Goal: Check status: Check status

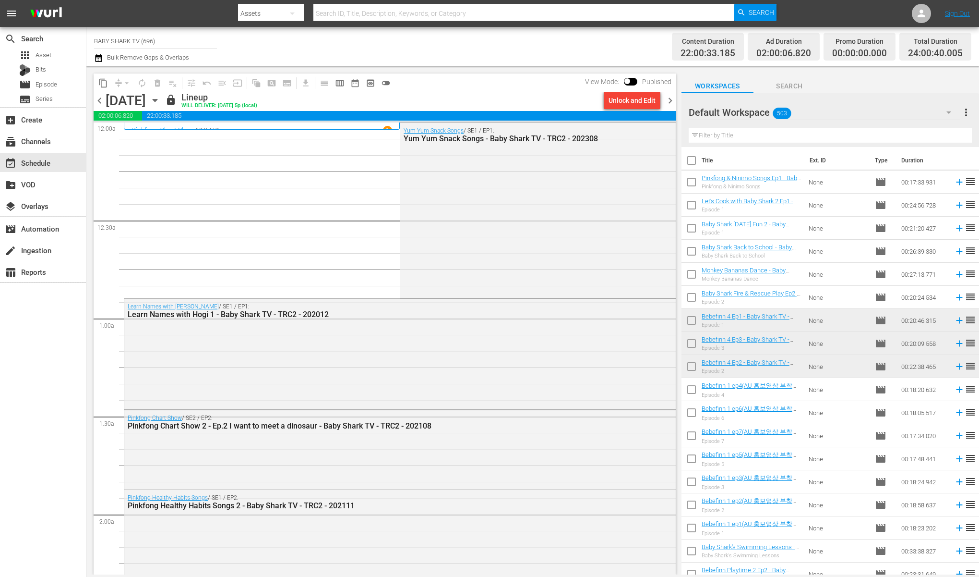
scroll to position [4251, 0]
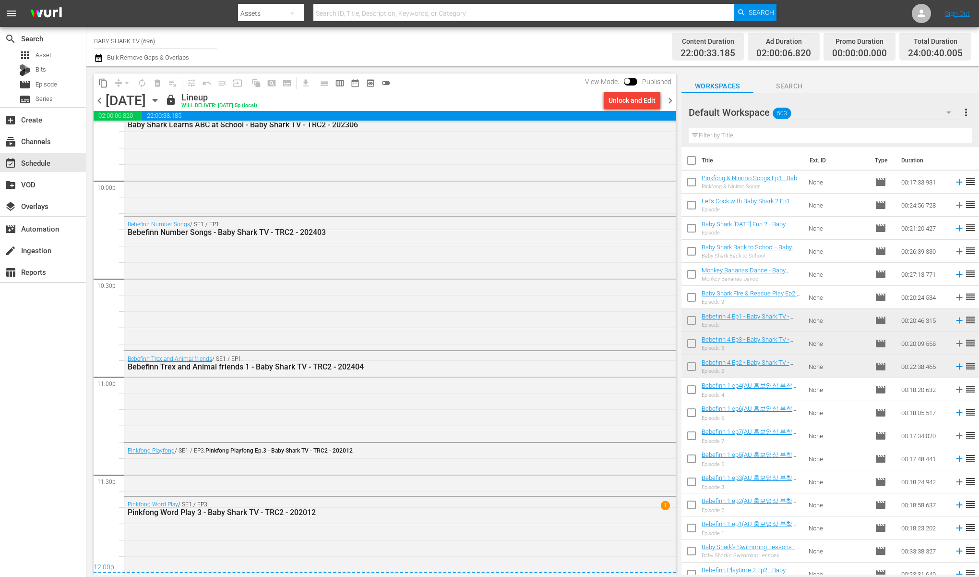
click at [160, 101] on icon "button" at bounding box center [155, 100] width 11 height 11
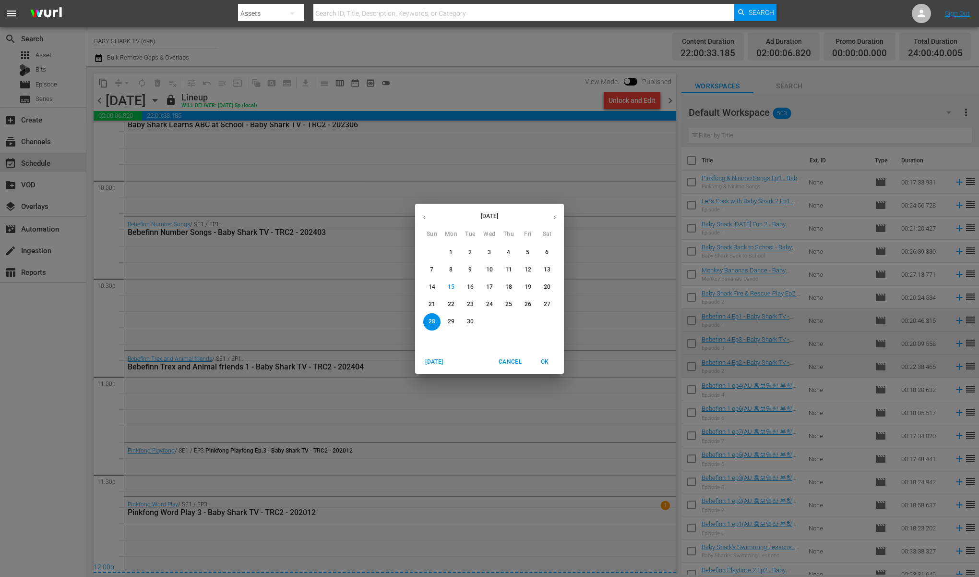
click at [508, 253] on p "4" at bounding box center [508, 252] width 3 height 8
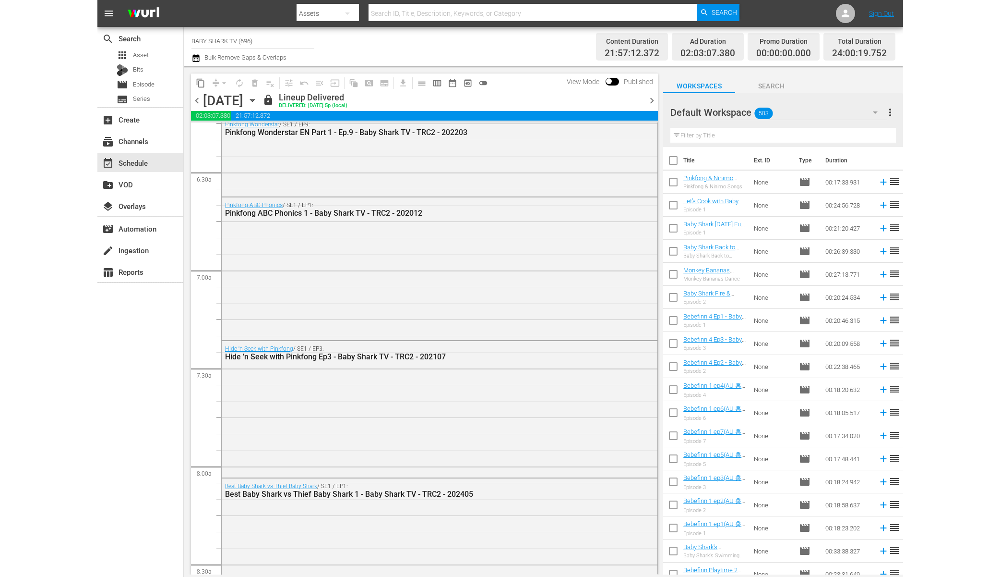
scroll to position [891, 0]
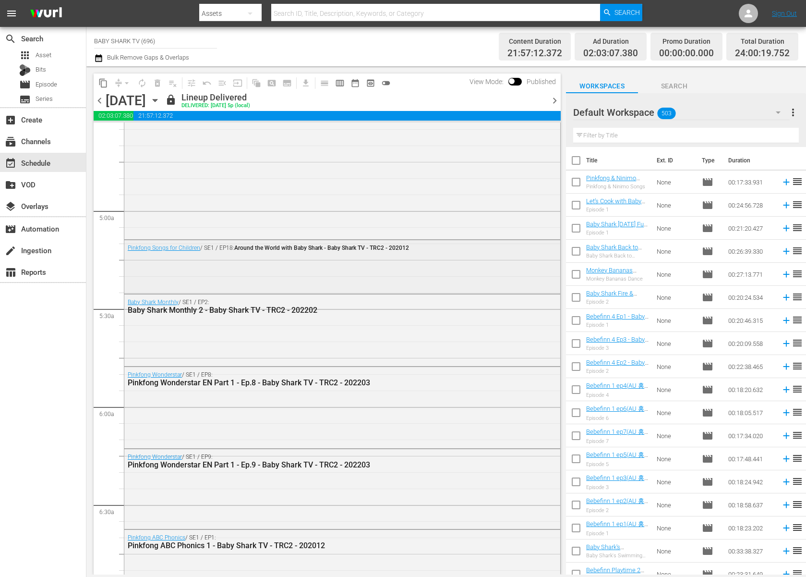
click at [276, 265] on div "Pinkfong Songs for Children / SE1 / EP18: Around the World with Baby Shark - Ba…" at bounding box center [342, 265] width 436 height 51
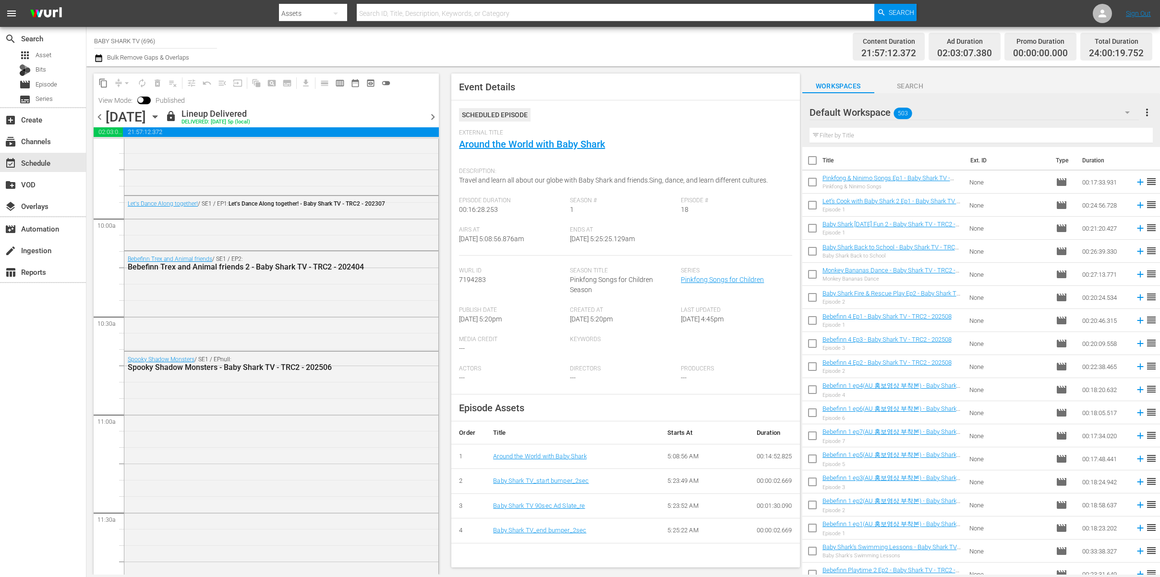
scroll to position [1909, 0]
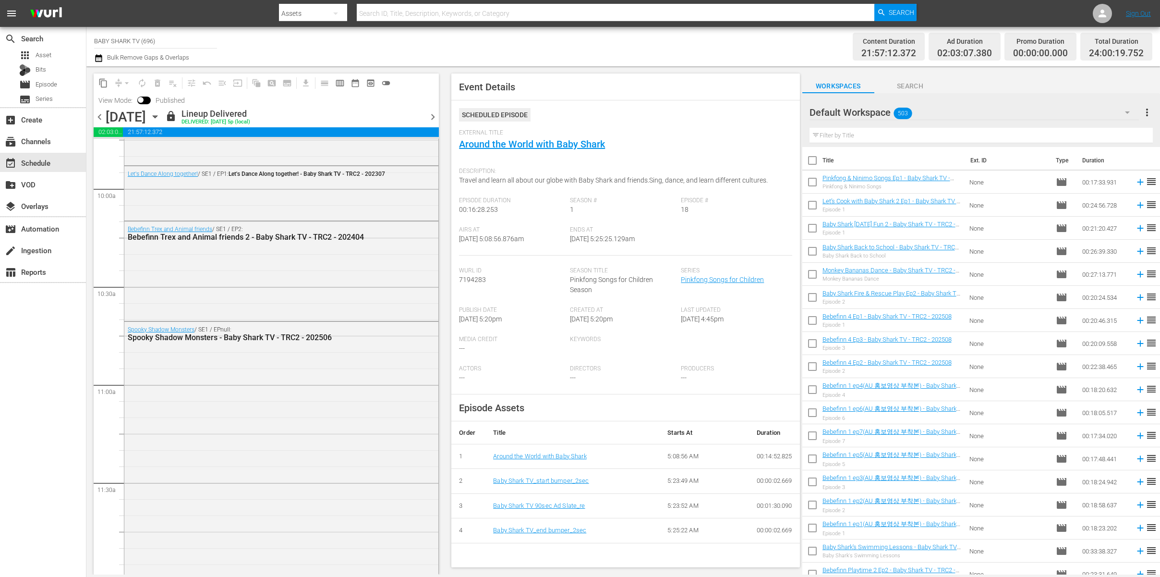
click at [160, 117] on icon "button" at bounding box center [155, 116] width 11 height 11
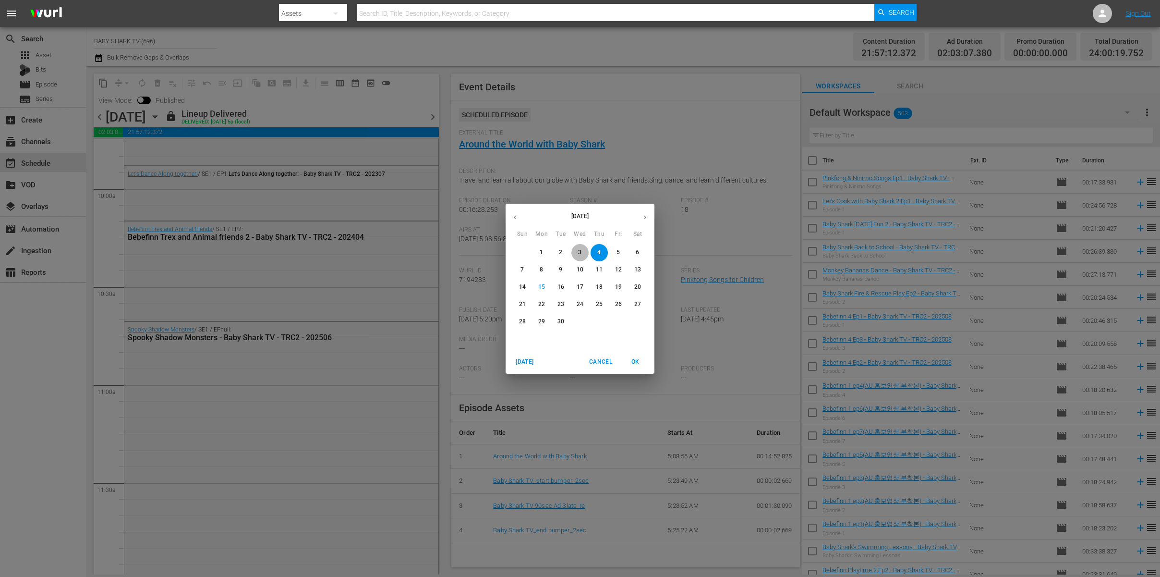
click at [576, 249] on span "3" at bounding box center [579, 252] width 17 height 8
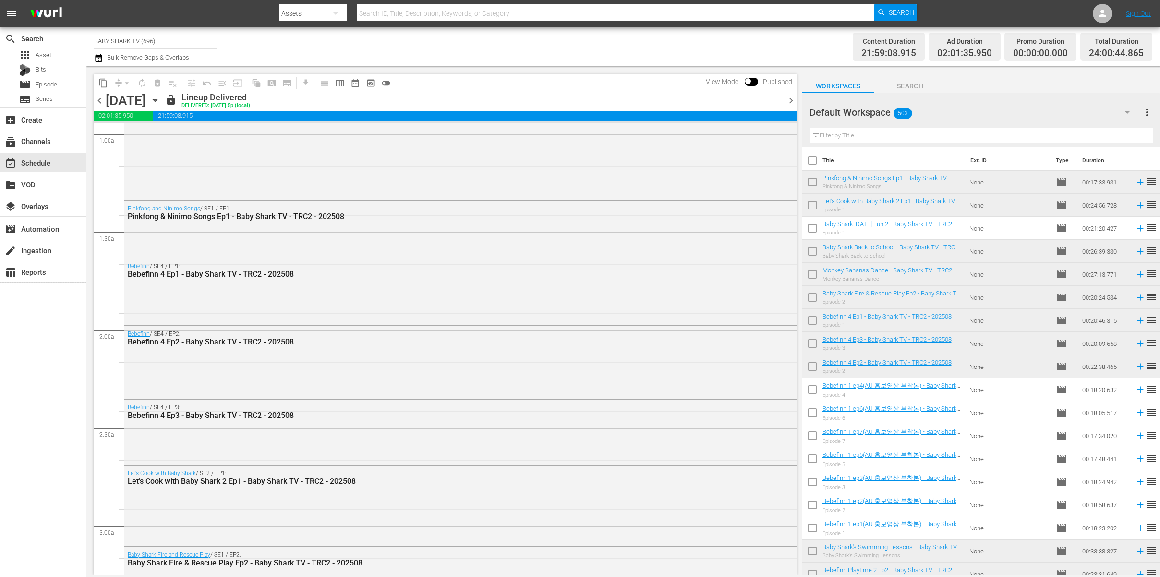
scroll to position [815, 0]
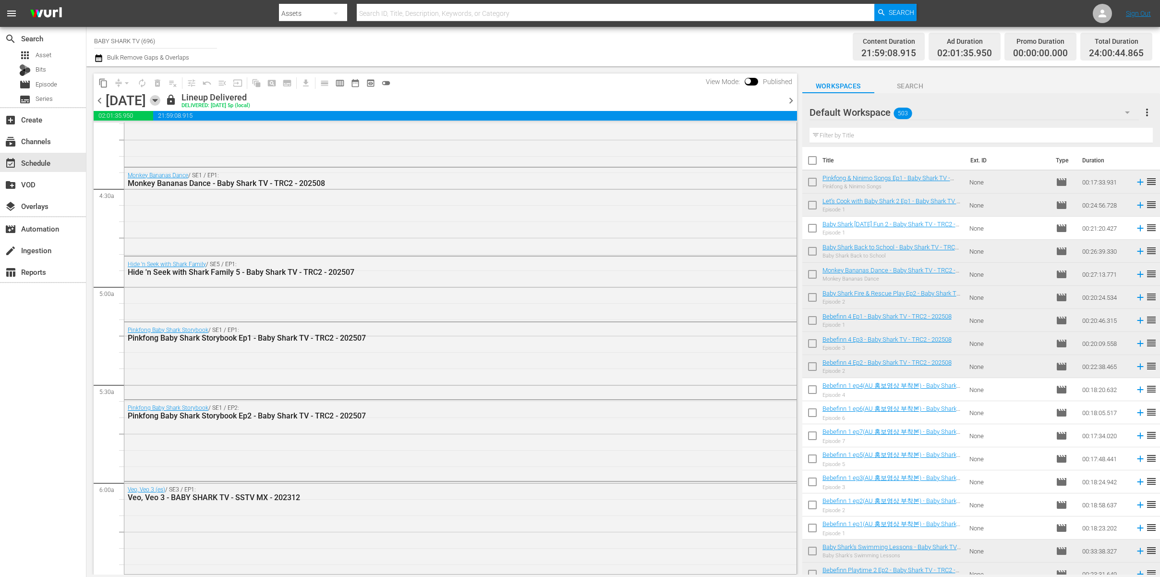
click at [160, 100] on icon "button" at bounding box center [155, 100] width 11 height 11
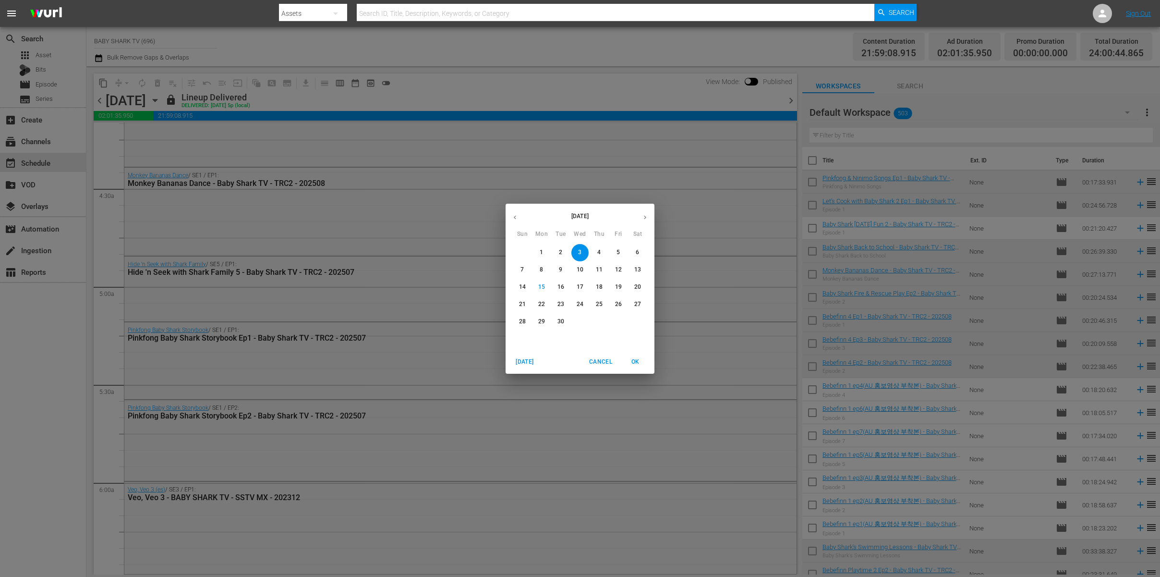
click at [616, 253] on span "5" at bounding box center [618, 252] width 17 height 8
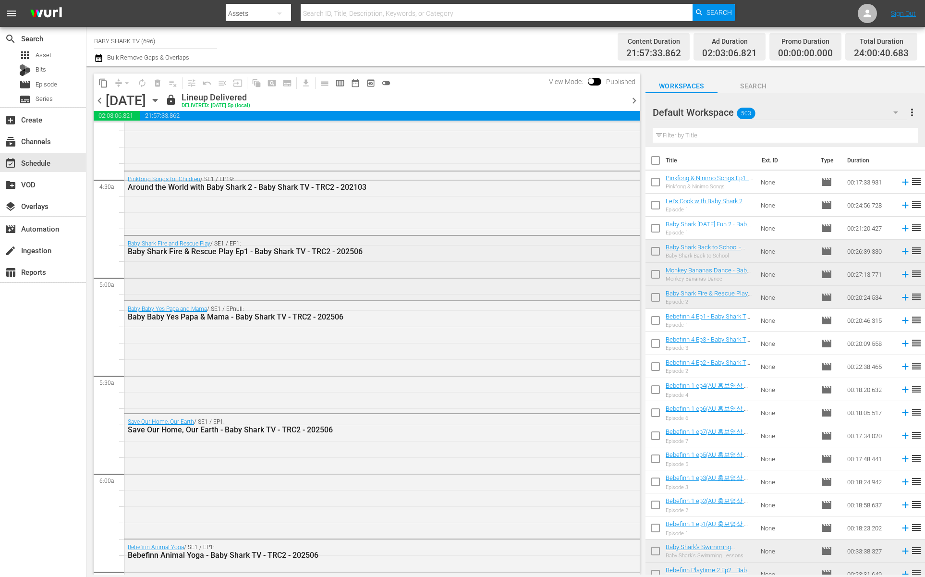
scroll to position [825, 0]
click at [160, 104] on icon "button" at bounding box center [155, 100] width 11 height 11
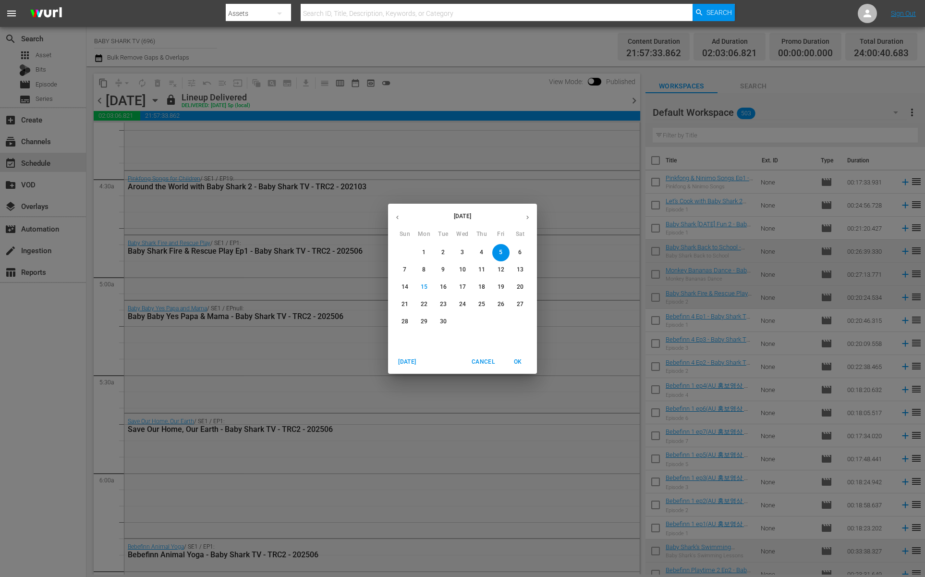
click at [466, 249] on span "3" at bounding box center [462, 252] width 17 height 8
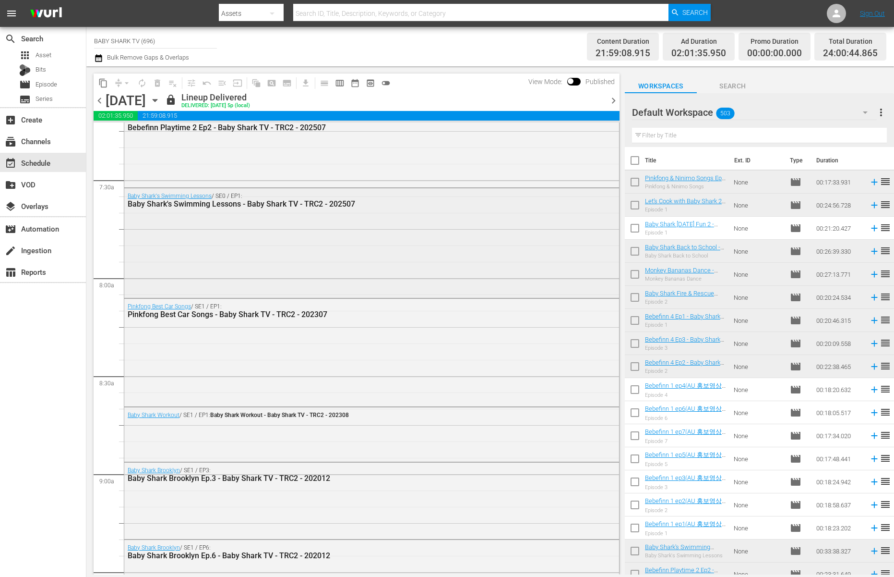
scroll to position [1216, 0]
